Goal: Task Accomplishment & Management: Manage account settings

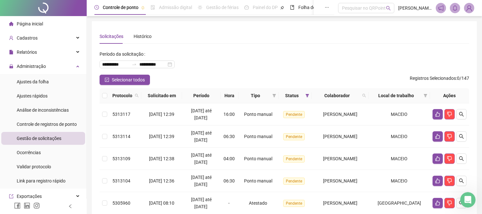
click at [257, 46] on div "**********" at bounding box center [285, 184] width 370 height 310
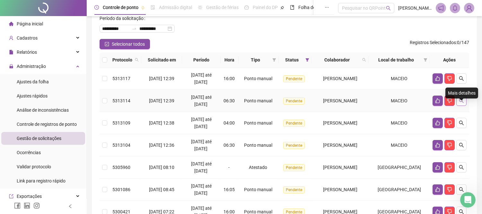
click at [462, 103] on icon "search" at bounding box center [461, 100] width 5 height 5
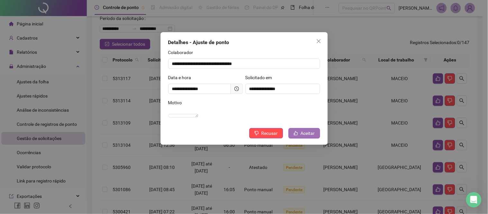
click at [305, 137] on span "Aceitar" at bounding box center [308, 133] width 14 height 7
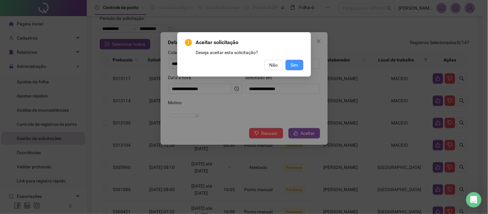
click at [299, 63] on button "Sim" at bounding box center [294, 65] width 18 height 10
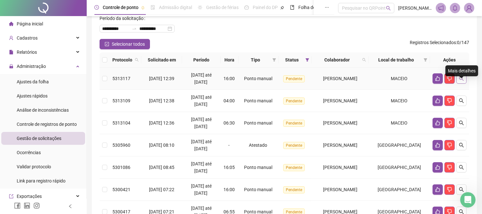
click at [463, 81] on icon "search" at bounding box center [461, 78] width 5 height 5
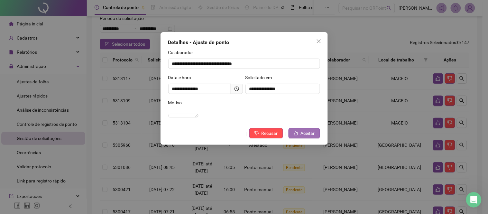
click at [310, 137] on span "Aceitar" at bounding box center [308, 133] width 14 height 7
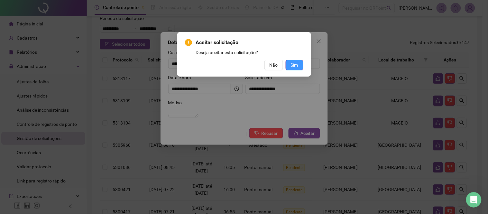
click at [293, 66] on span "Sim" at bounding box center [294, 64] width 7 height 7
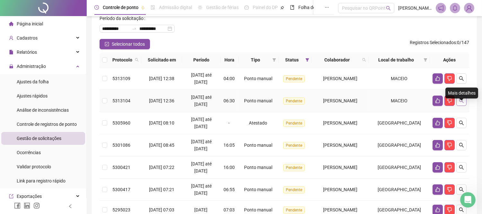
click at [464, 103] on icon "search" at bounding box center [461, 100] width 5 height 5
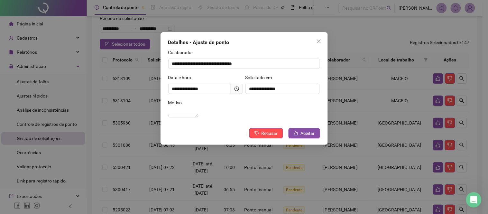
click at [239, 88] on span at bounding box center [237, 89] width 12 height 10
click at [306, 137] on span "Aceitar" at bounding box center [308, 133] width 14 height 7
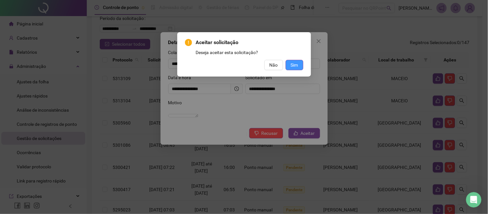
click at [294, 66] on span "Sim" at bounding box center [294, 64] width 7 height 7
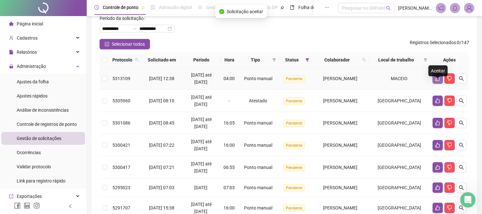
click at [435, 84] on button "button" at bounding box center [438, 78] width 10 height 10
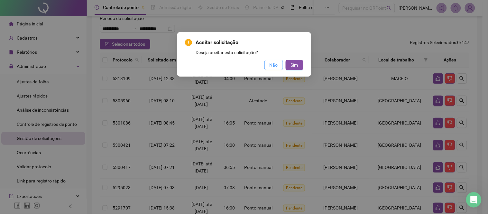
click at [275, 62] on span "Não" at bounding box center [273, 64] width 8 height 7
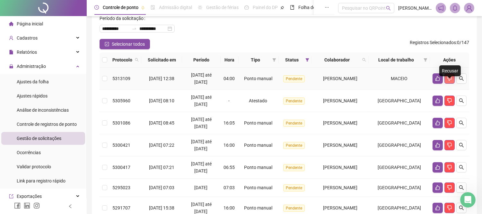
click at [449, 81] on icon "dislike" at bounding box center [449, 78] width 5 height 5
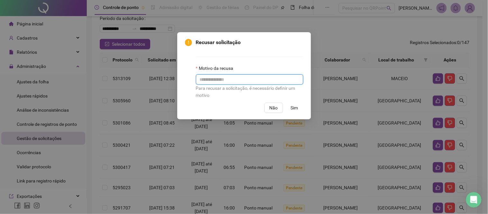
click at [260, 77] on input "text" at bounding box center [249, 79] width 107 height 10
type input "**********"
click at [299, 108] on button "Sim" at bounding box center [294, 108] width 18 height 10
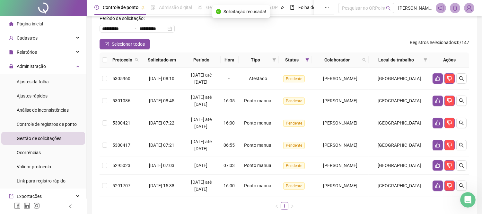
click at [329, 32] on div "**********" at bounding box center [285, 26] width 370 height 26
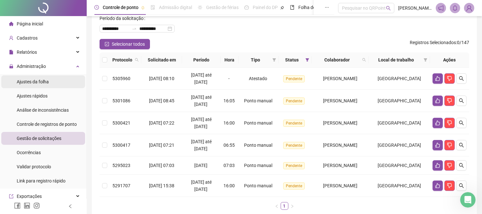
click at [50, 79] on li "Ajustes da folha" at bounding box center [43, 81] width 84 height 13
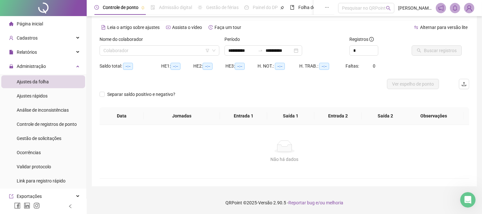
scroll to position [23, 0]
type input "**********"
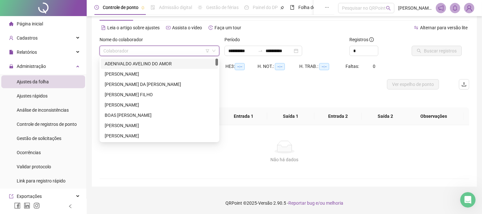
click at [161, 50] on input "search" at bounding box center [157, 51] width 106 height 10
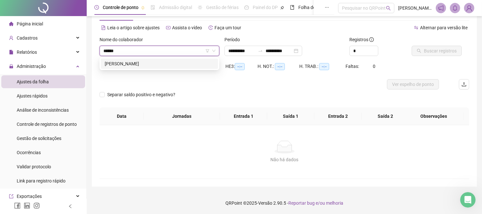
type input "*******"
click at [153, 66] on div "[PERSON_NAME]" at bounding box center [160, 63] width 110 height 7
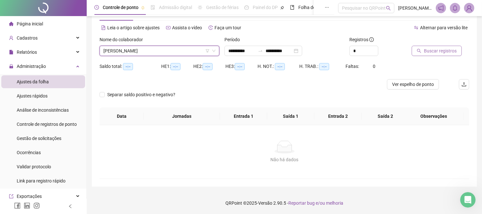
click at [438, 51] on span "Buscar registros" at bounding box center [440, 50] width 33 height 7
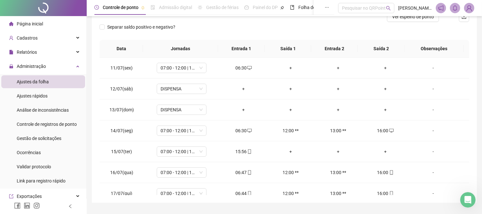
scroll to position [95, 0]
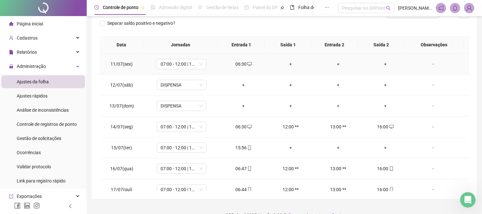
click at [382, 65] on div "+" at bounding box center [385, 63] width 37 height 7
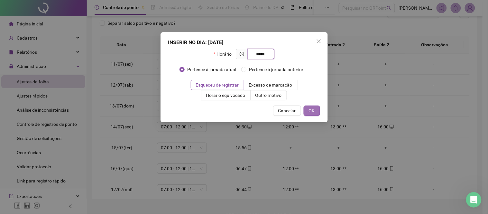
type input "*****"
click at [313, 111] on span "OK" at bounding box center [312, 110] width 6 height 7
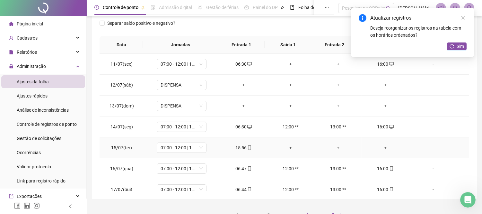
click at [384, 145] on div "+" at bounding box center [385, 147] width 37 height 7
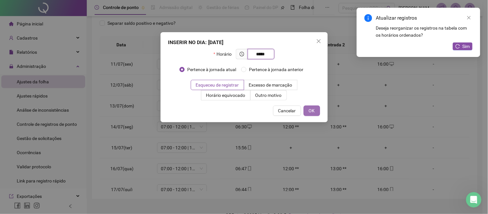
type input "*****"
click at [314, 110] on span "OK" at bounding box center [312, 110] width 6 height 7
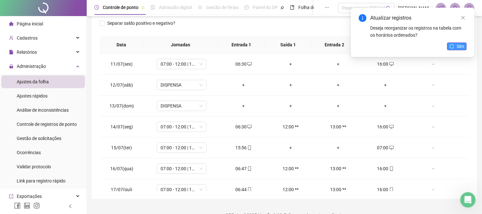
click at [453, 47] on icon "reload" at bounding box center [452, 46] width 5 height 5
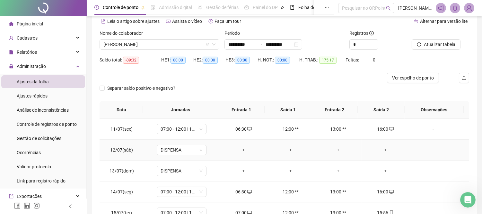
scroll to position [0, 0]
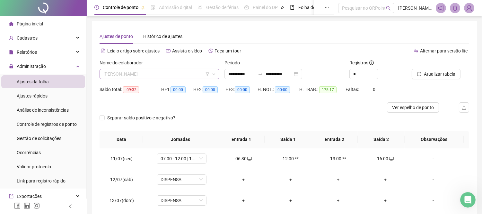
click at [139, 75] on span "[PERSON_NAME]" at bounding box center [160, 74] width 112 height 10
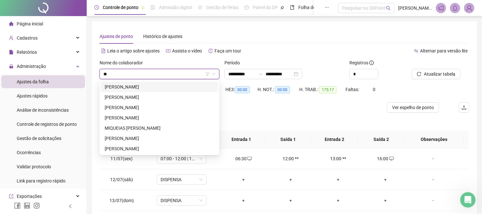
type input "***"
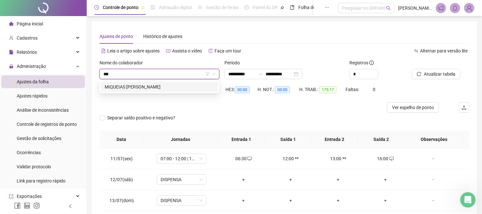
click at [146, 86] on div "MIQUEIAS [PERSON_NAME]" at bounding box center [160, 86] width 110 height 7
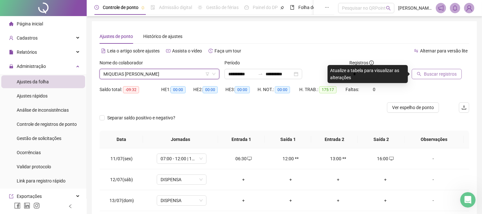
click at [444, 71] on span "Buscar registros" at bounding box center [440, 73] width 33 height 7
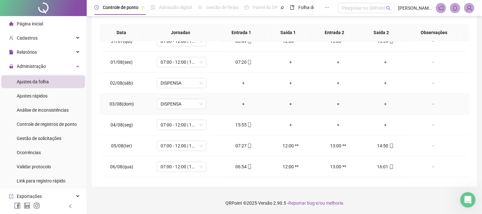
scroll to position [393, 0]
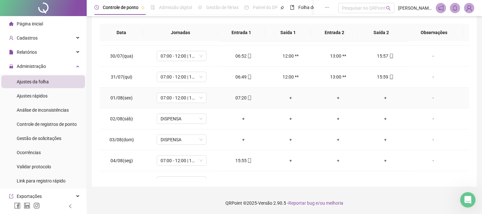
click at [383, 103] on td "+" at bounding box center [385, 97] width 47 height 21
click at [383, 98] on div "+" at bounding box center [385, 97] width 37 height 7
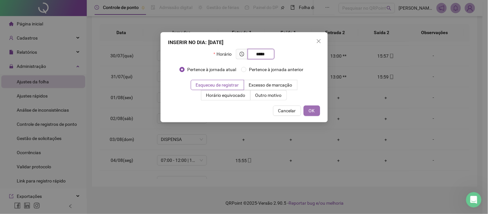
type input "*****"
click at [314, 112] on span "OK" at bounding box center [312, 110] width 6 height 7
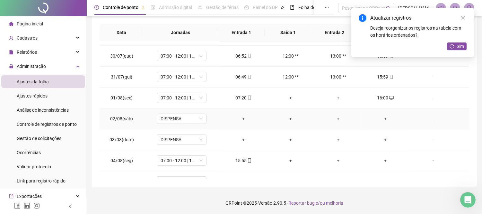
scroll to position [428, 0]
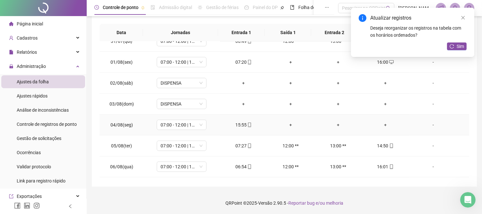
click at [382, 128] on div "+" at bounding box center [385, 124] width 37 height 7
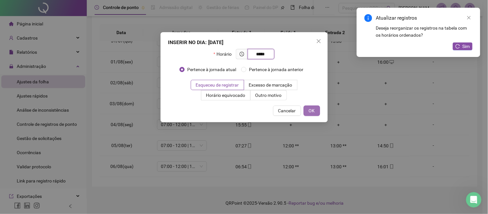
type input "*****"
click at [313, 108] on span "OK" at bounding box center [312, 110] width 6 height 7
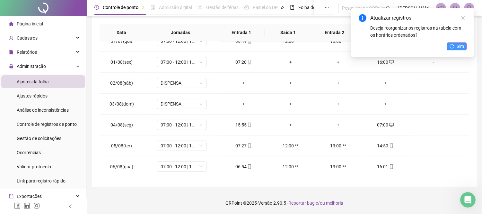
click at [460, 46] on span "Sim" at bounding box center [460, 46] width 7 height 7
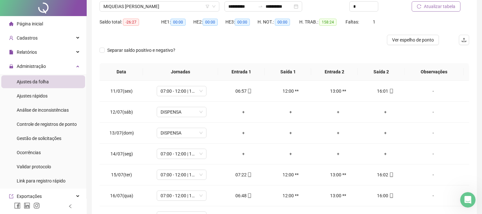
scroll to position [0, 0]
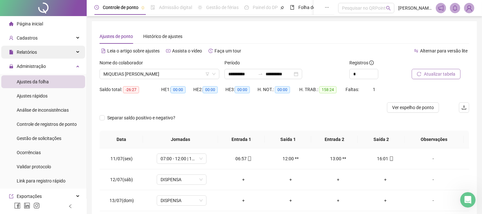
click at [63, 53] on div "Relatórios" at bounding box center [43, 52] width 84 height 13
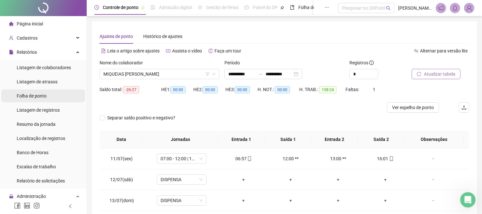
click at [51, 96] on li "Folha de ponto" at bounding box center [43, 95] width 84 height 13
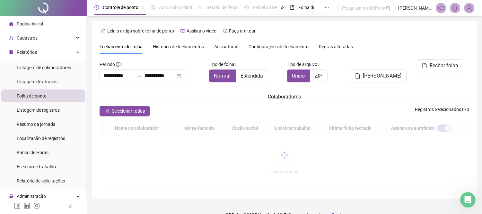
type input "**********"
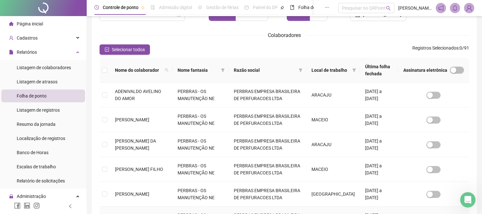
scroll to position [55, 0]
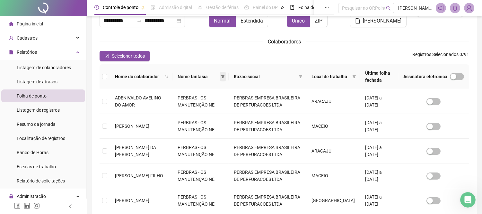
click at [226, 75] on span at bounding box center [223, 77] width 6 height 10
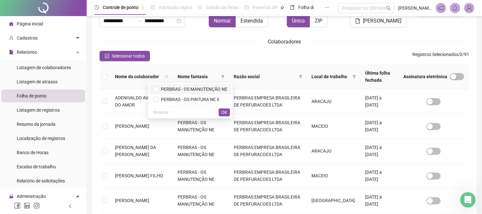
click at [198, 89] on span "PERBRAS - OS MANUTENÇÃO NE" at bounding box center [192, 88] width 69 height 5
click at [224, 110] on span "OK" at bounding box center [224, 112] width 6 height 7
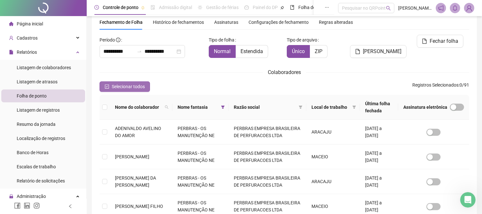
click at [121, 86] on span "Selecionar todos" at bounding box center [128, 86] width 33 height 7
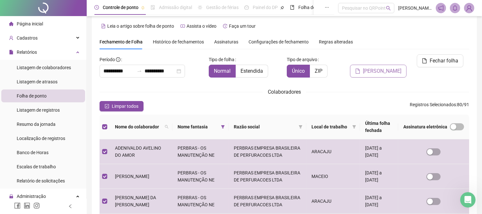
scroll to position [0, 0]
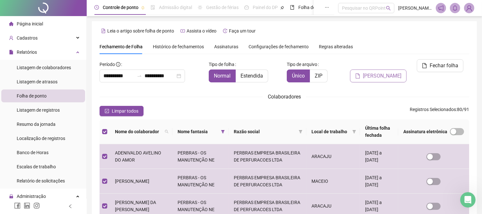
click at [380, 72] on span "[PERSON_NAME]" at bounding box center [382, 76] width 39 height 8
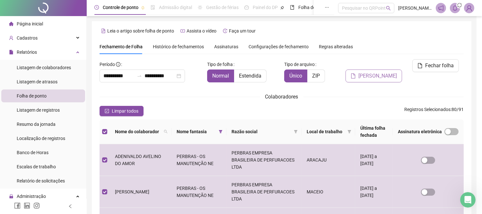
scroll to position [24, 0]
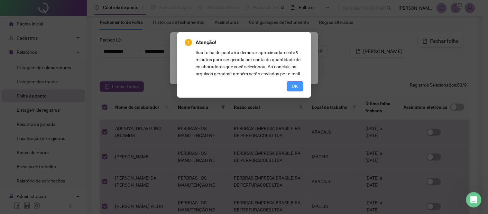
click at [293, 84] on span "OK" at bounding box center [295, 86] width 6 height 7
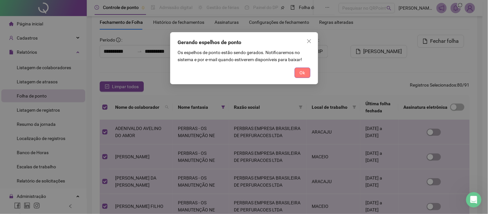
click at [302, 72] on span "Ok" at bounding box center [302, 72] width 5 height 7
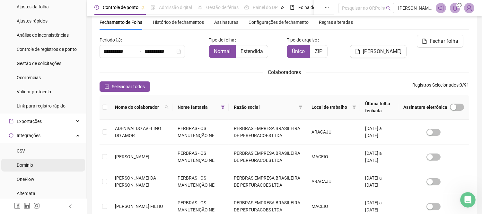
scroll to position [214, 0]
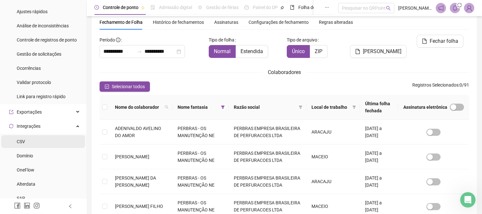
click at [34, 139] on li "CSV" at bounding box center [43, 141] width 84 height 13
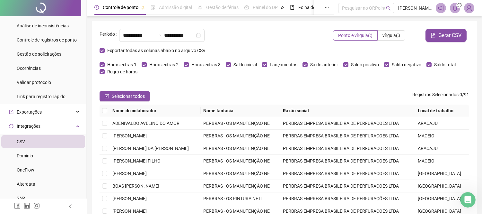
type input "**********"
click at [278, 111] on icon "filter" at bounding box center [276, 111] width 4 height 4
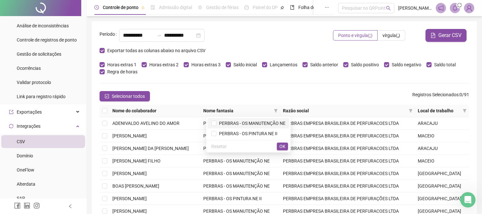
click at [269, 125] on span "PERBRAS - OS MANUTENÇÃO NE" at bounding box center [251, 123] width 69 height 5
click at [280, 145] on span "OK" at bounding box center [283, 146] width 6 height 7
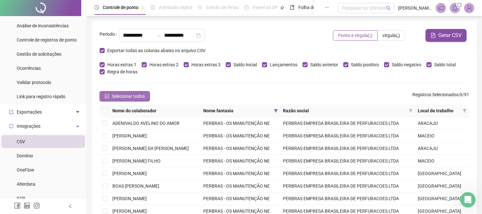
click at [131, 96] on span "Selecionar todos" at bounding box center [128, 96] width 33 height 7
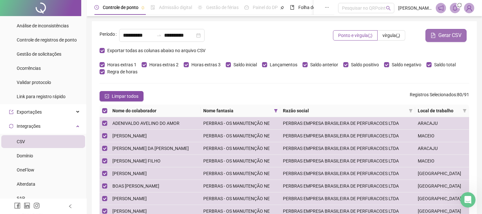
click at [439, 36] on span "Gerar CSV" at bounding box center [450, 36] width 23 height 8
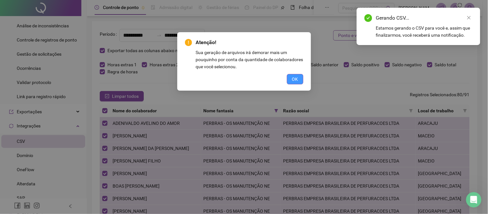
click at [300, 80] on button "OK" at bounding box center [295, 79] width 16 height 10
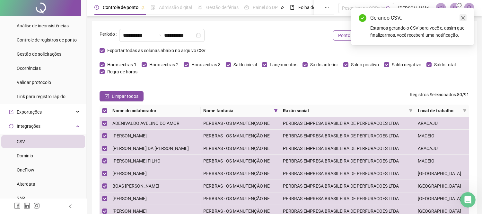
click at [462, 16] on icon "close" at bounding box center [464, 18] width 4 height 4
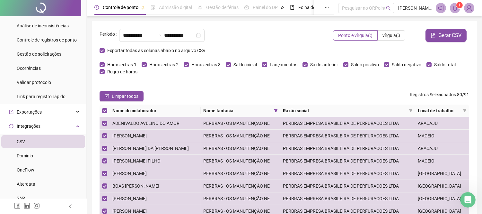
click at [259, 85] on div "**********" at bounding box center [284, 144] width 385 height 247
click at [455, 10] on icon "bell" at bounding box center [455, 8] width 5 height 6
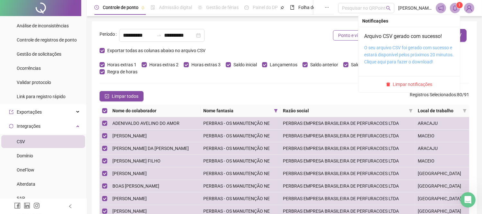
click at [405, 45] on link "O seu arquivo CSV foi gerado com sucesso e estará disponível pelos próximos 20 …" at bounding box center [410, 54] width 90 height 19
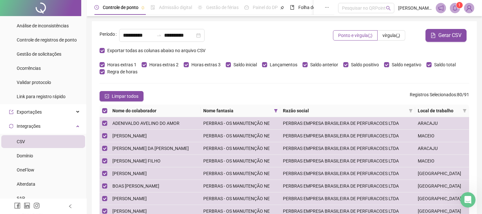
click at [281, 39] on div "**********" at bounding box center [217, 35] width 196 height 13
